Goal: Transaction & Acquisition: Purchase product/service

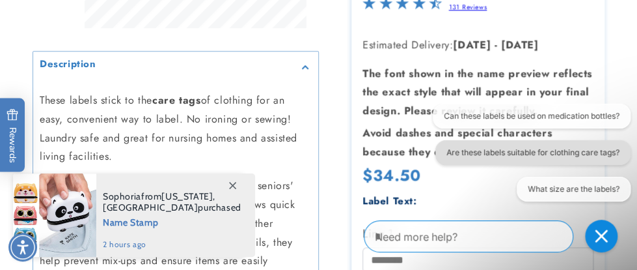
click at [589, 150] on button "Are these labels suitable for clothing care tags?" at bounding box center [533, 151] width 195 height 25
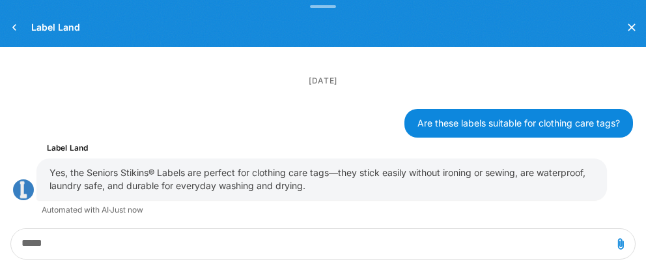
click at [637, 264] on div "Conversation messages" at bounding box center [323, 243] width 646 height 52
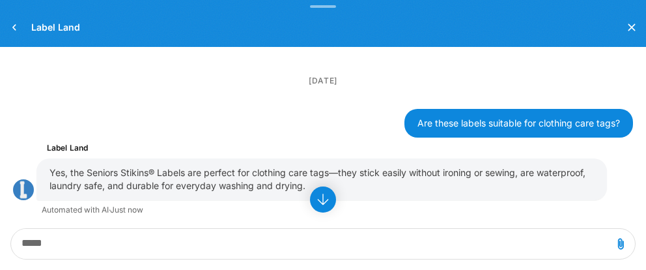
click at [637, 264] on div "Conversation messages" at bounding box center [323, 243] width 646 height 52
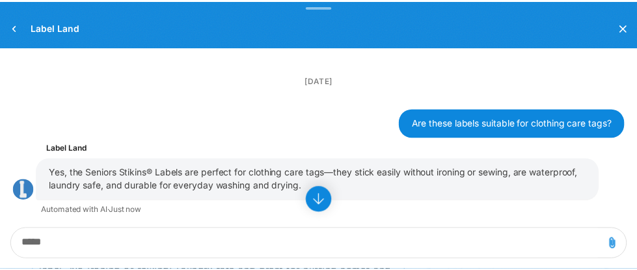
scroll to position [37, 0]
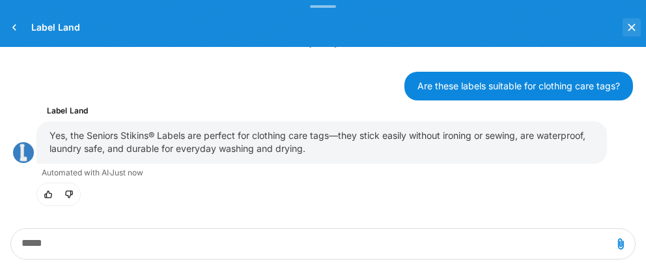
click at [631, 26] on icon "Close the chat window" at bounding box center [631, 27] width 7 height 7
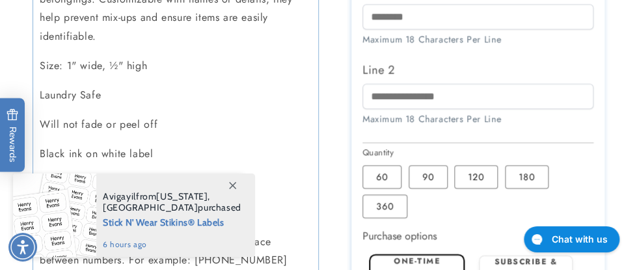
scroll to position [635, 0]
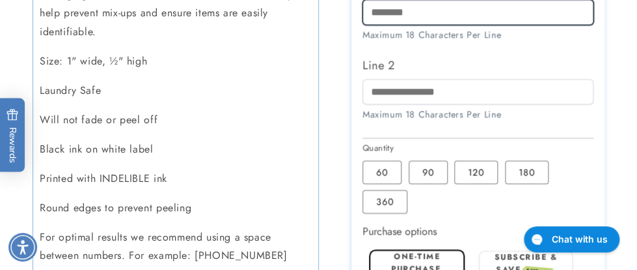
click at [467, 25] on input "Line 1" at bounding box center [478, 11] width 231 height 25
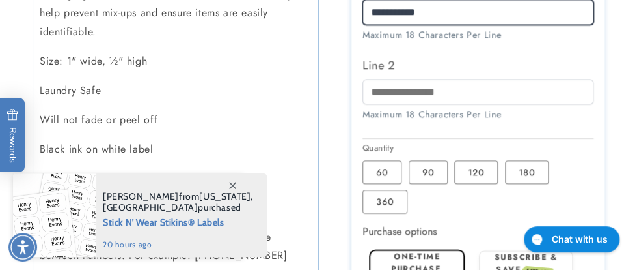
type input "**********"
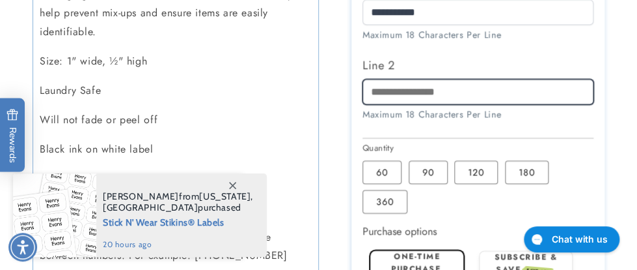
click at [462, 105] on input "Line 2" at bounding box center [478, 91] width 231 height 25
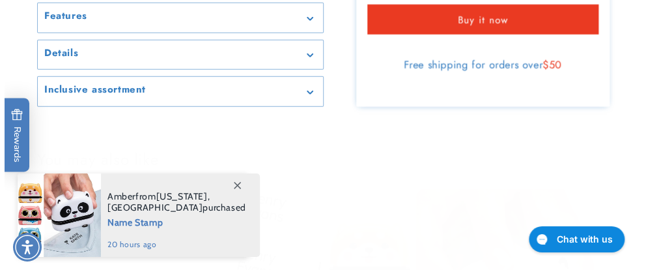
scroll to position [1024, 0]
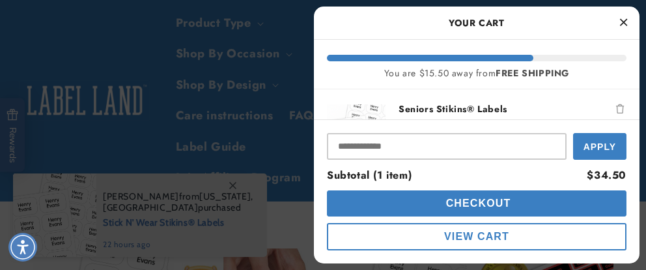
click at [506, 236] on span "View Cart" at bounding box center [476, 235] width 65 height 11
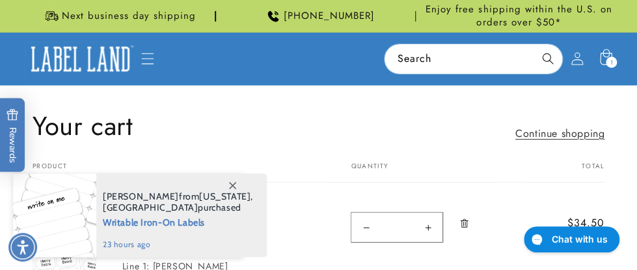
click at [234, 181] on span at bounding box center [232, 184] width 23 height 23
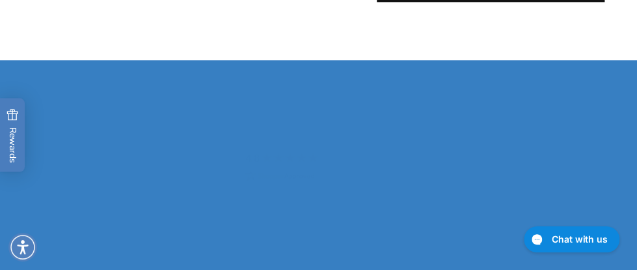
scroll to position [459, 0]
